Goal: Find specific page/section: Find specific page/section

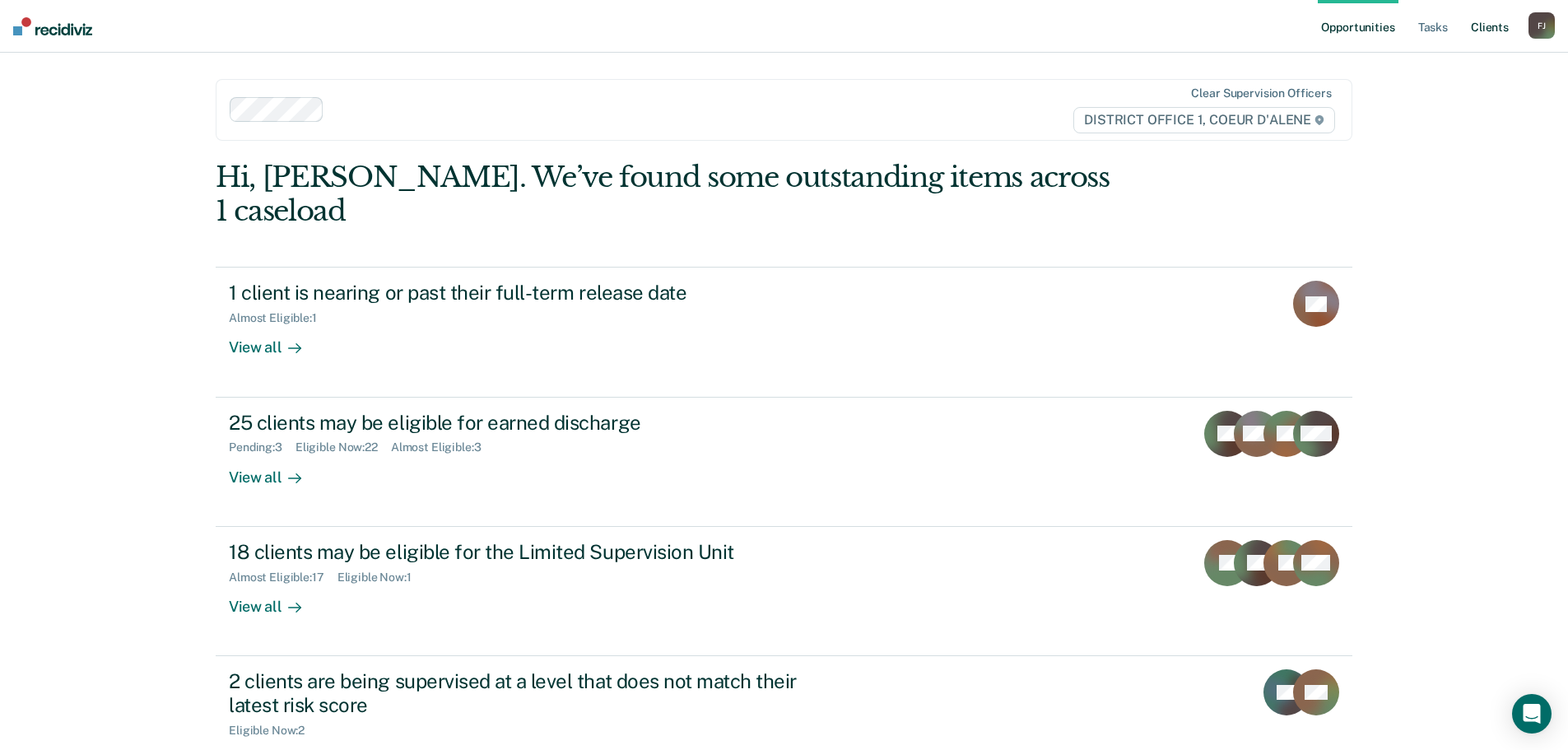
click at [1490, 28] on link "Client s" at bounding box center [1490, 26] width 44 height 53
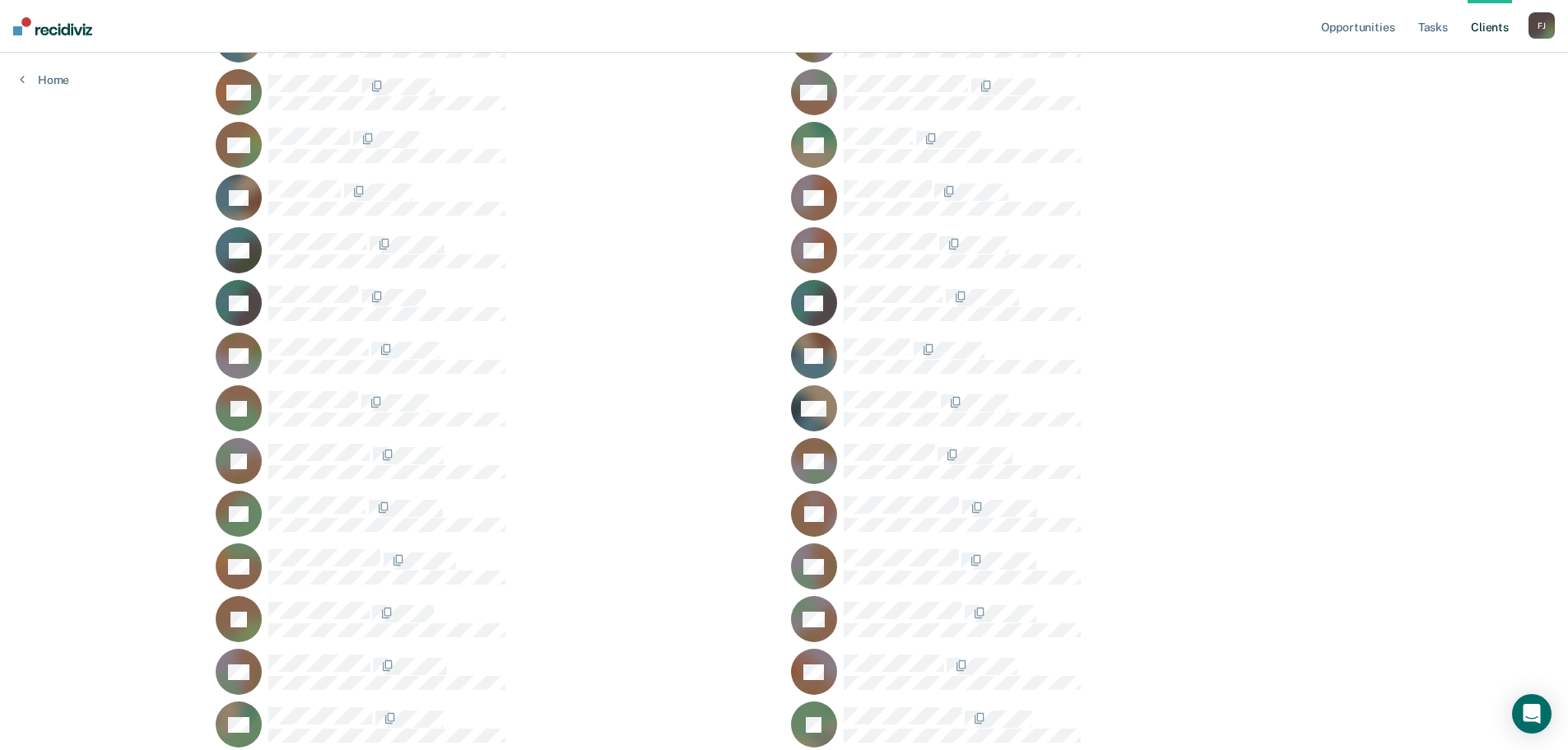
scroll to position [1537, 0]
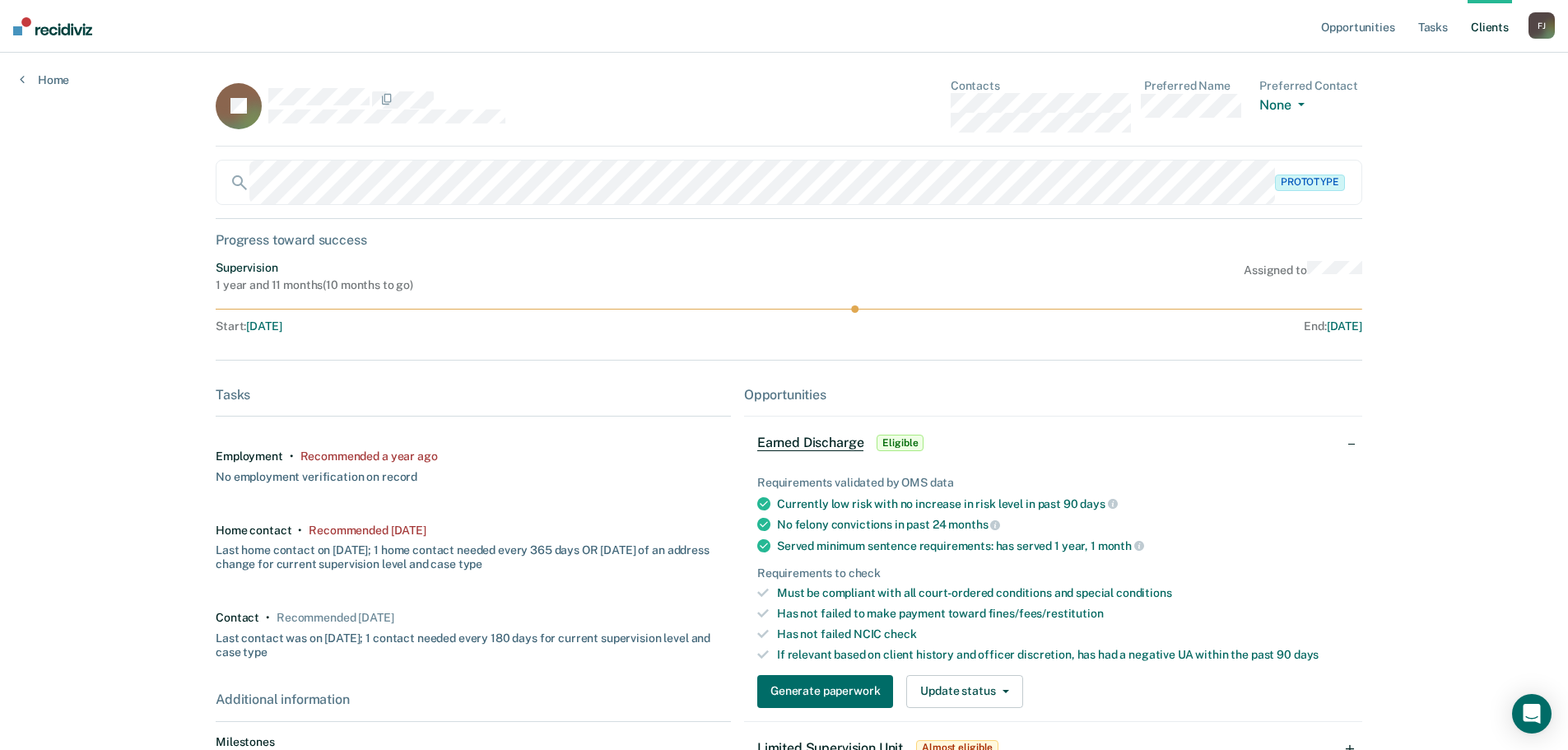
drag, startPoint x: 1109, startPoint y: 135, endPoint x: 973, endPoint y: 153, distance: 137.2
click at [973, 153] on div "JS Contacts Preferred Name Preferred Contact None Call Text Email None Prototyp…" at bounding box center [784, 480] width 1137 height 801
click at [1124, 134] on div "JS Contacts Preferred Name Preferred Contact None Call Text Email None" at bounding box center [789, 113] width 1147 height 68
